Goal: Task Accomplishment & Management: Complete application form

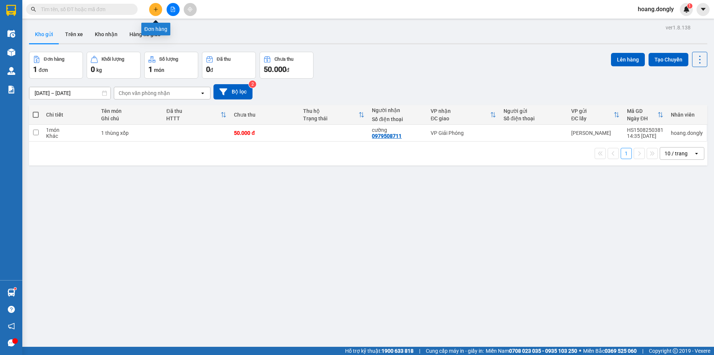
click at [155, 10] on icon "plus" at bounding box center [155, 9] width 5 height 5
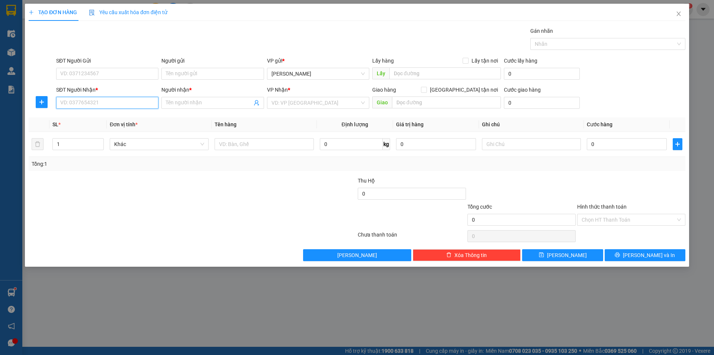
click at [115, 99] on input "SĐT Người Nhận *" at bounding box center [107, 103] width 102 height 12
type input "0971508053"
drag, startPoint x: 102, startPoint y: 118, endPoint x: 96, endPoint y: 118, distance: 5.6
click at [101, 118] on div "0971508053 - huyên" at bounding box center [107, 117] width 93 height 8
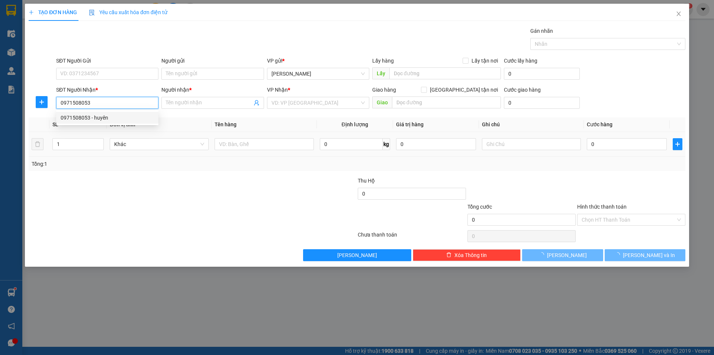
type input "huyên"
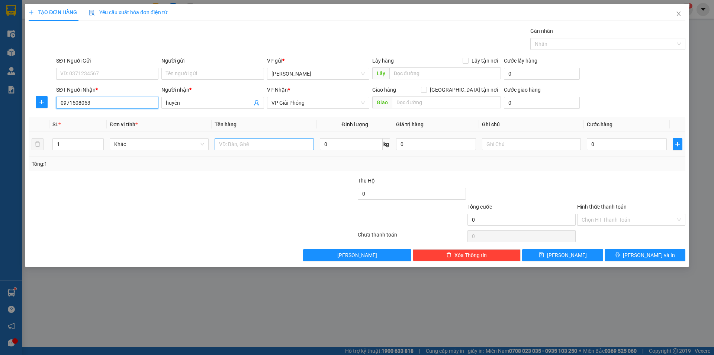
type input "0971508053"
click at [226, 143] on input "text" at bounding box center [264, 144] width 99 height 12
type input "1 thùng"
click at [591, 142] on input "0" at bounding box center [627, 144] width 80 height 12
click at [591, 144] on input "0" at bounding box center [627, 144] width 80 height 12
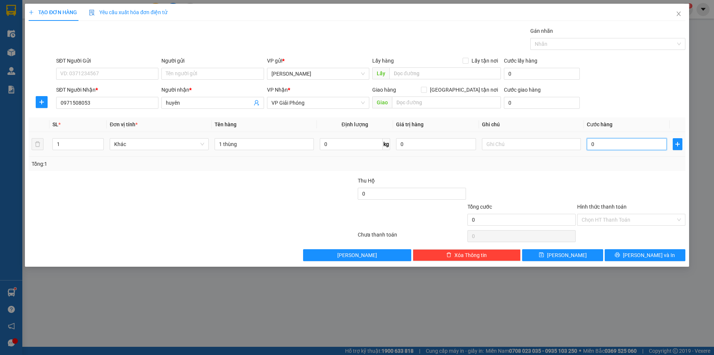
type input "50"
drag, startPoint x: 644, startPoint y: 172, endPoint x: 653, endPoint y: 177, distance: 10.7
click at [644, 172] on div "Transit Pickup Surcharge Ids Transit Deliver Surcharge Ids Transit Deliver Surc…" at bounding box center [357, 144] width 657 height 234
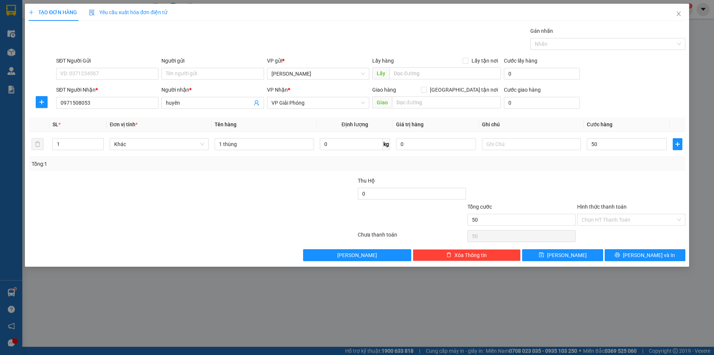
type input "50.000"
click at [682, 220] on div "Chọn HT Thanh Toán" at bounding box center [631, 220] width 108 height 12
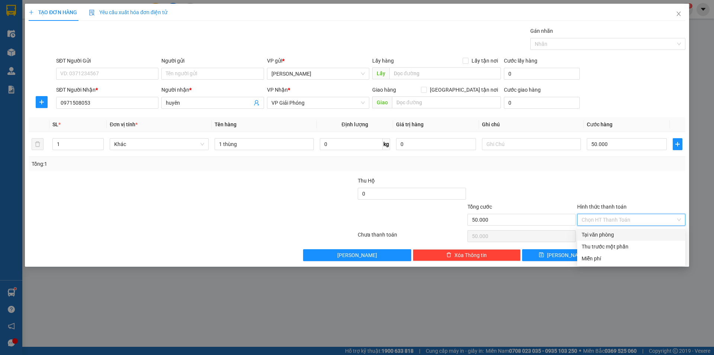
click at [608, 232] on div "Tại văn phòng" at bounding box center [631, 234] width 99 height 8
type input "0"
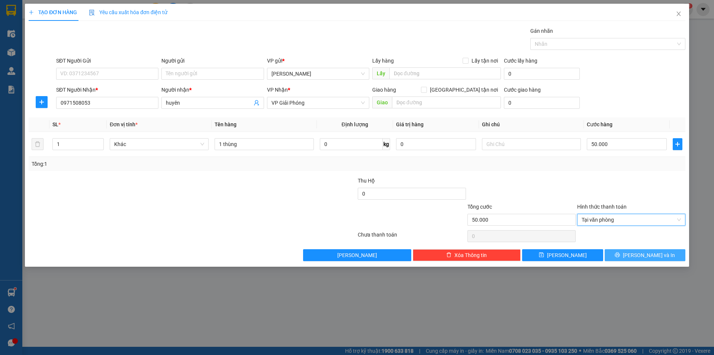
click at [641, 251] on span "[PERSON_NAME] và In" at bounding box center [649, 255] width 52 height 8
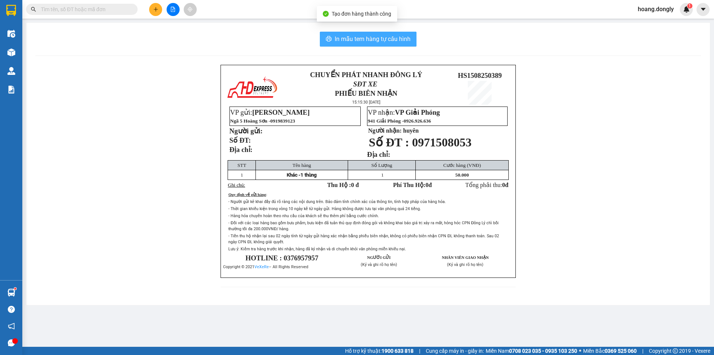
click at [370, 36] on span "In mẫu tem hàng tự cấu hình" at bounding box center [373, 38] width 76 height 9
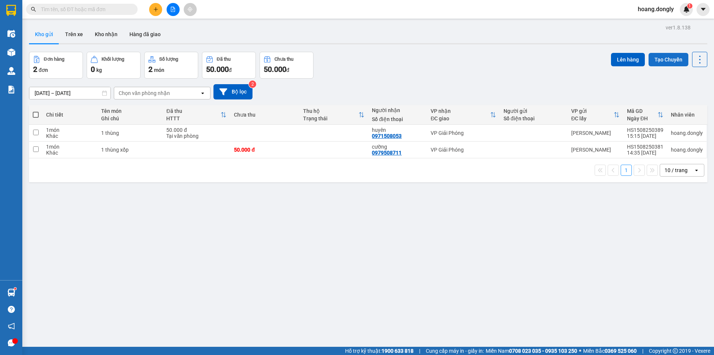
click at [667, 61] on button "Tạo Chuyến" at bounding box center [669, 59] width 40 height 13
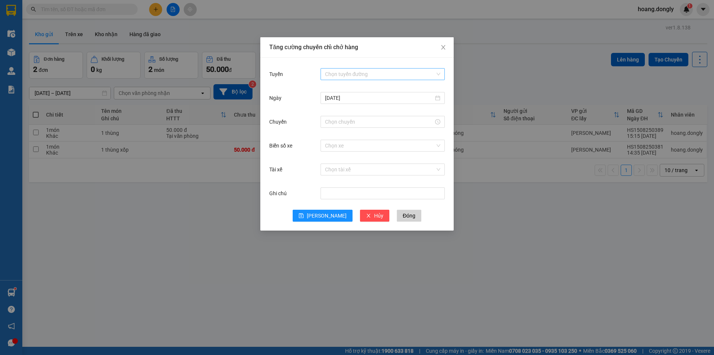
click at [437, 74] on div "Chọn tuyến đường" at bounding box center [383, 74] width 124 height 12
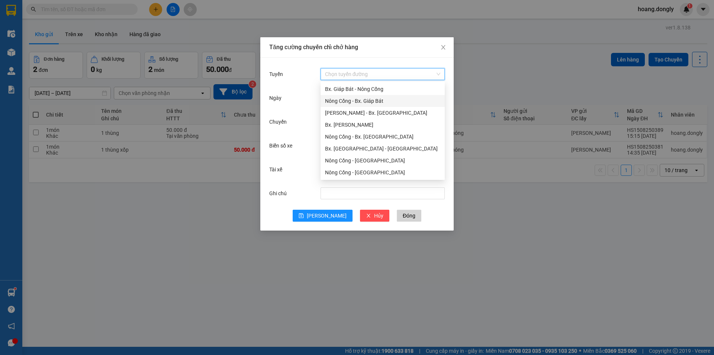
click at [373, 103] on div "Nông Cống - Bx. Giáp Bát" at bounding box center [382, 101] width 115 height 8
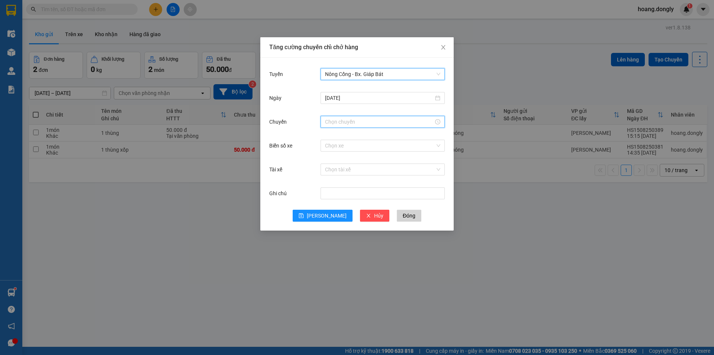
click at [377, 125] on input "Chuyến" at bounding box center [379, 122] width 109 height 8
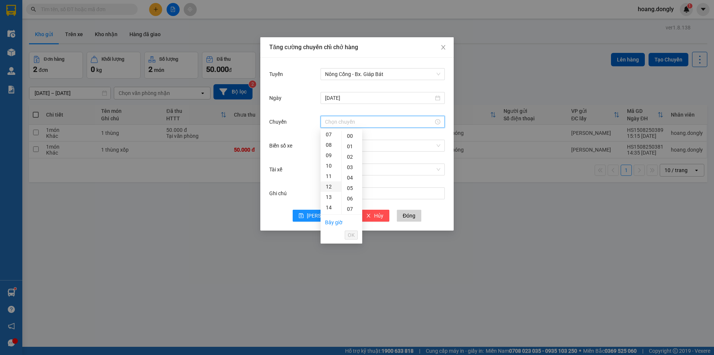
scroll to position [112, 0]
click at [330, 181] on div "15" at bounding box center [331, 180] width 21 height 10
click at [352, 180] on div "40" at bounding box center [352, 180] width 20 height 10
type input "15:40"
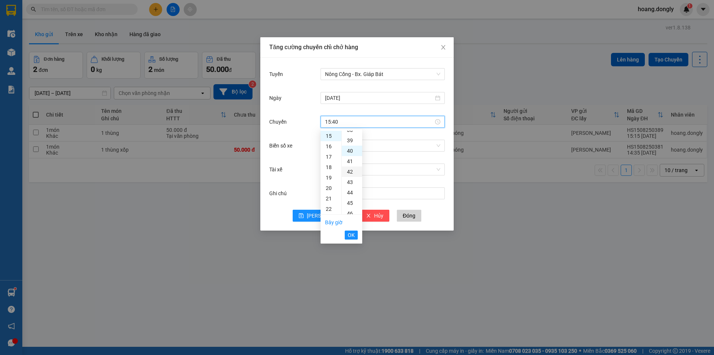
scroll to position [417, 0]
click at [353, 235] on span "OK" at bounding box center [351, 235] width 7 height 8
click at [355, 145] on input "Biển số xe" at bounding box center [380, 145] width 110 height 11
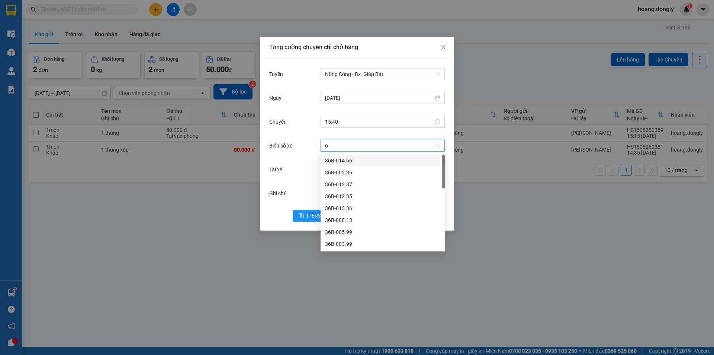
type input "63"
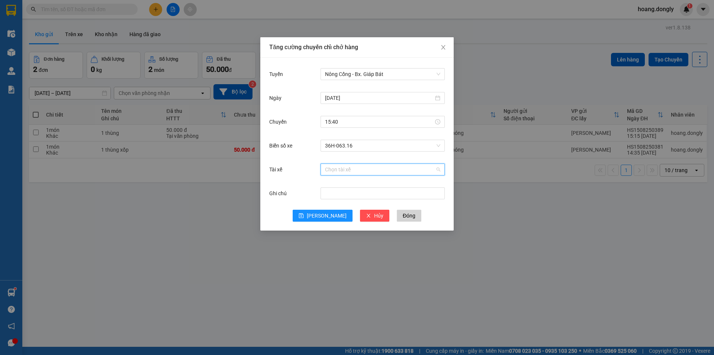
click at [341, 167] on input "Tài xế" at bounding box center [380, 169] width 110 height 11
type input "hanh"
click at [326, 220] on button "[PERSON_NAME]" at bounding box center [323, 215] width 60 height 12
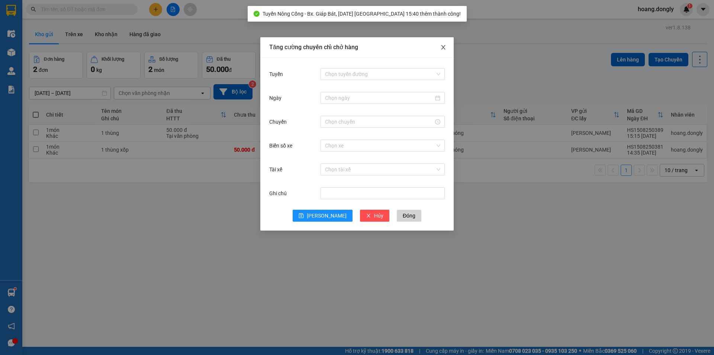
click at [442, 47] on icon "close" at bounding box center [443, 47] width 4 height 4
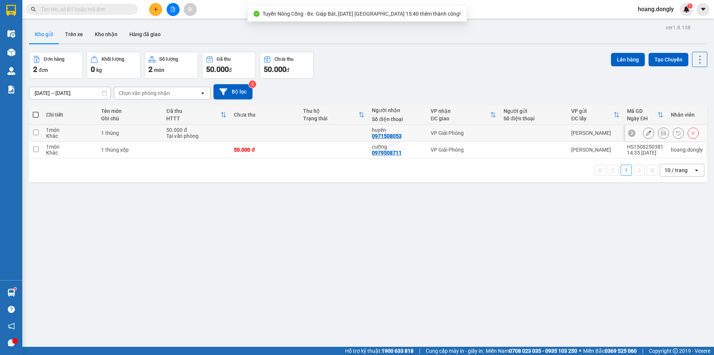
click at [259, 131] on td at bounding box center [264, 133] width 69 height 17
checkbox input "true"
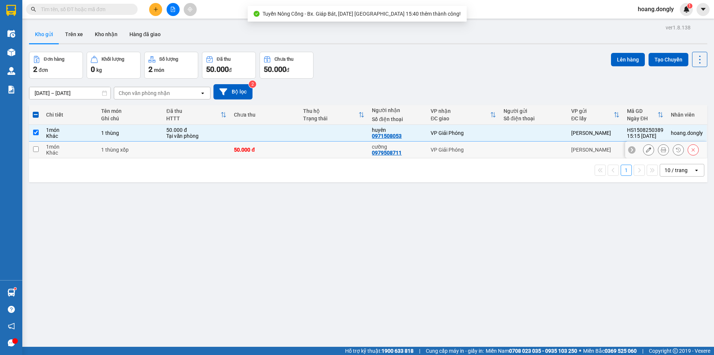
click at [265, 148] on div "50.000 đ" at bounding box center [264, 150] width 61 height 6
checkbox input "true"
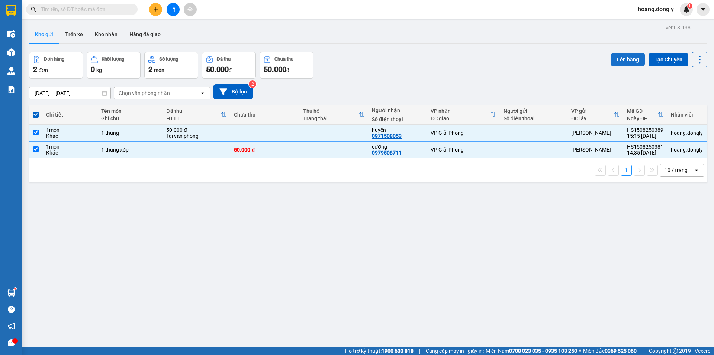
click at [618, 61] on button "Lên hàng" at bounding box center [628, 59] width 34 height 13
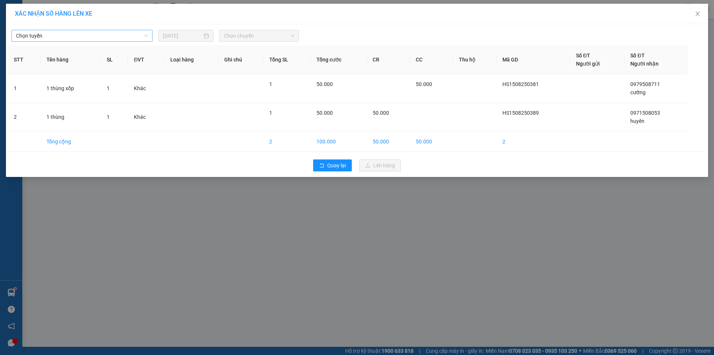
click at [146, 35] on span "Chọn tuyến" at bounding box center [82, 35] width 132 height 11
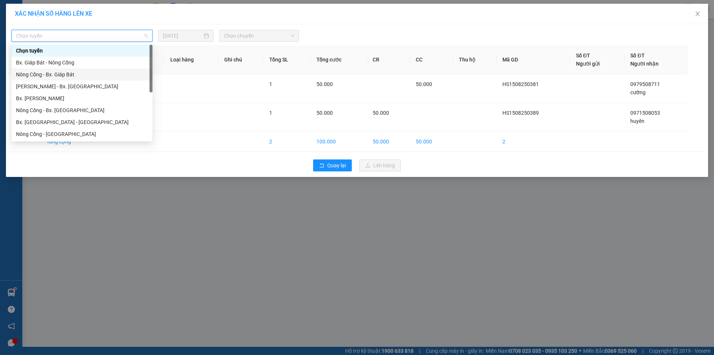
drag, startPoint x: 68, startPoint y: 72, endPoint x: 143, endPoint y: 69, distance: 75.2
click at [74, 71] on div "Nông Cống - Bx. Giáp Bát" at bounding box center [82, 74] width 132 height 8
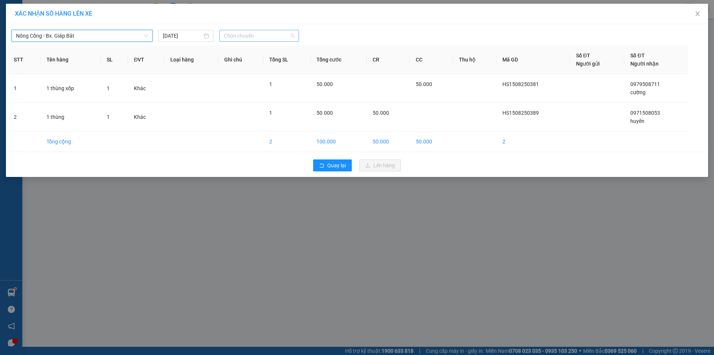
click at [292, 34] on span "Chọn chuyến" at bounding box center [259, 35] width 71 height 11
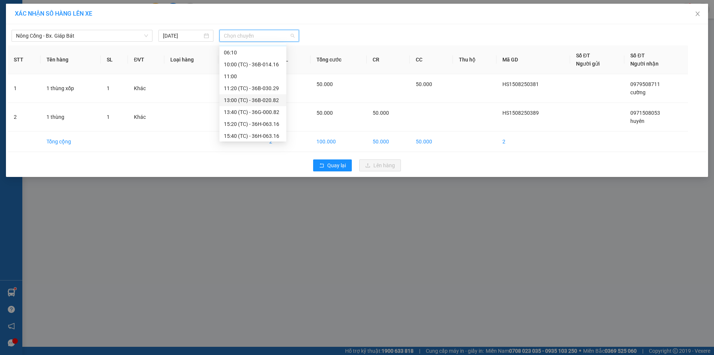
scroll to position [12, 0]
click at [252, 133] on div "15:40 (TC) - 36H-063.16" at bounding box center [253, 134] width 58 height 8
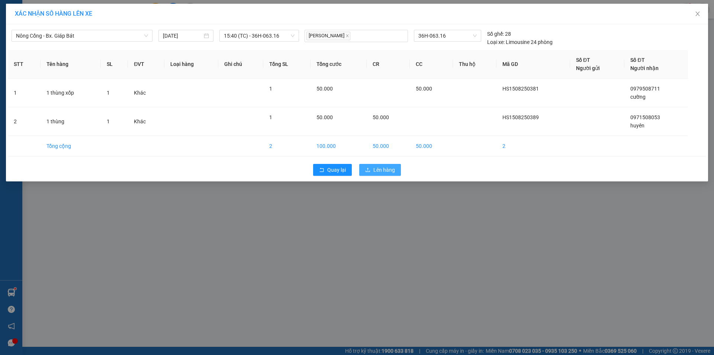
drag, startPoint x: 383, startPoint y: 167, endPoint x: 363, endPoint y: 165, distance: 20.2
click at [382, 167] on span "Lên hàng" at bounding box center [385, 170] width 22 height 8
